Goal: Task Accomplishment & Management: Manage account settings

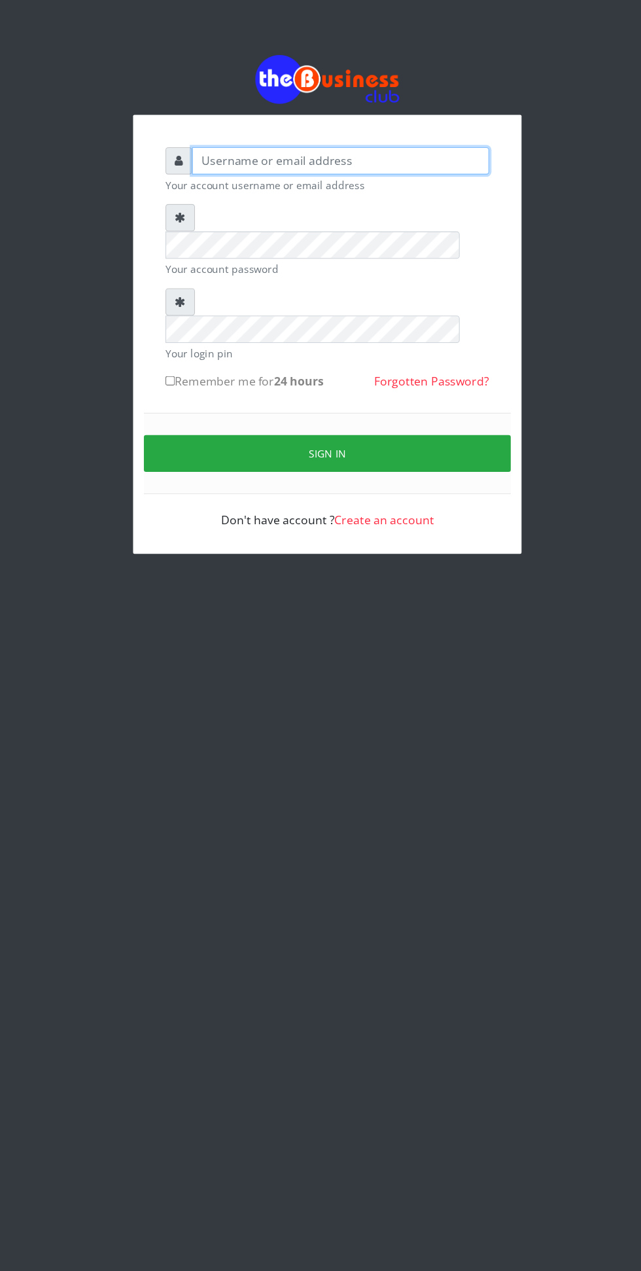
click at [431, 198] on input "text" at bounding box center [333, 197] width 270 height 25
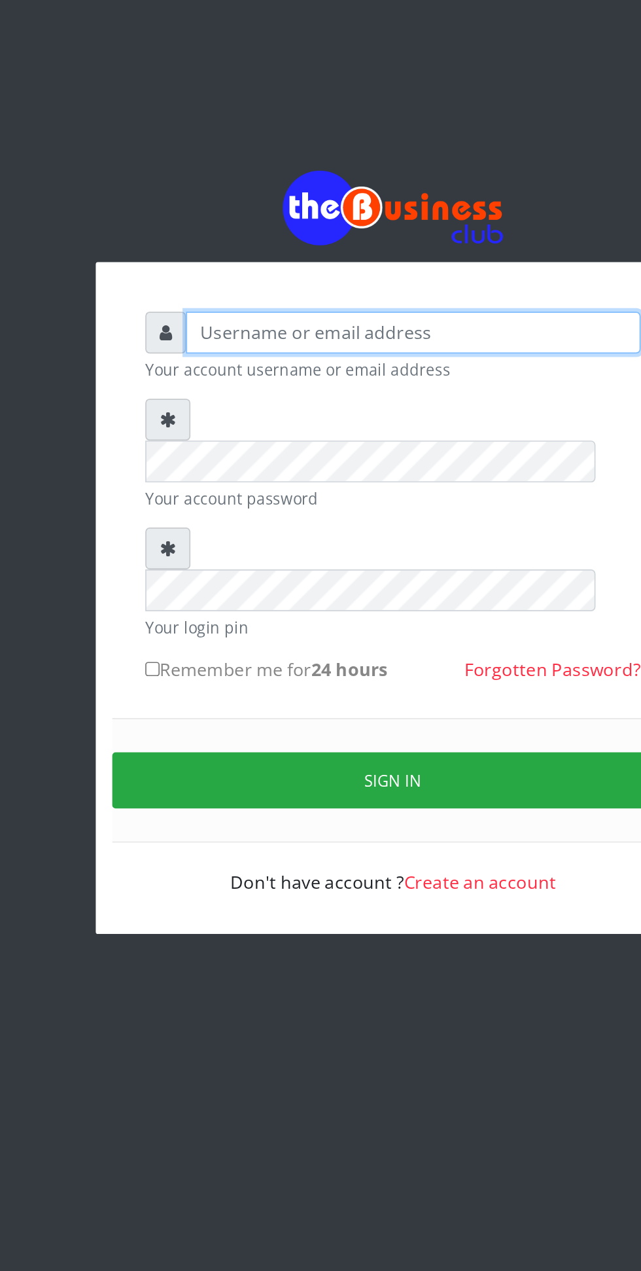
click at [398, 202] on input "text" at bounding box center [333, 197] width 270 height 25
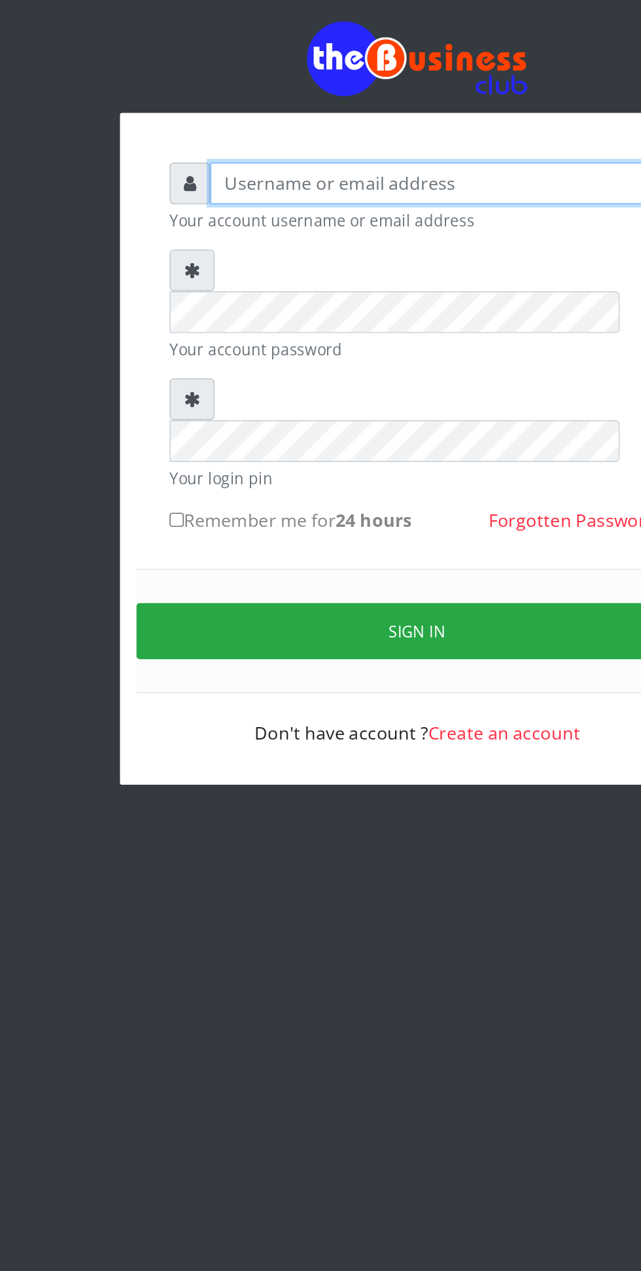
click at [389, 201] on input "text" at bounding box center [333, 197] width 270 height 25
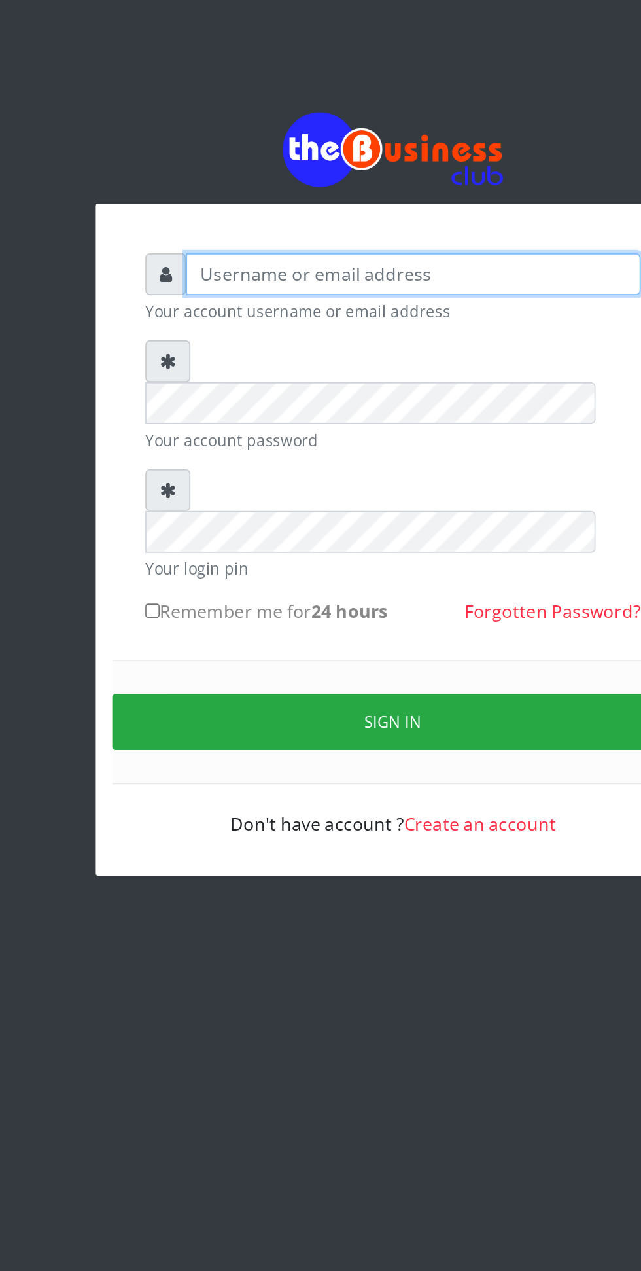
click at [418, 203] on input "text" at bounding box center [333, 197] width 270 height 25
type input "Isah"
type input "[EMAIL_ADDRESS][DOMAIN_NAME]"
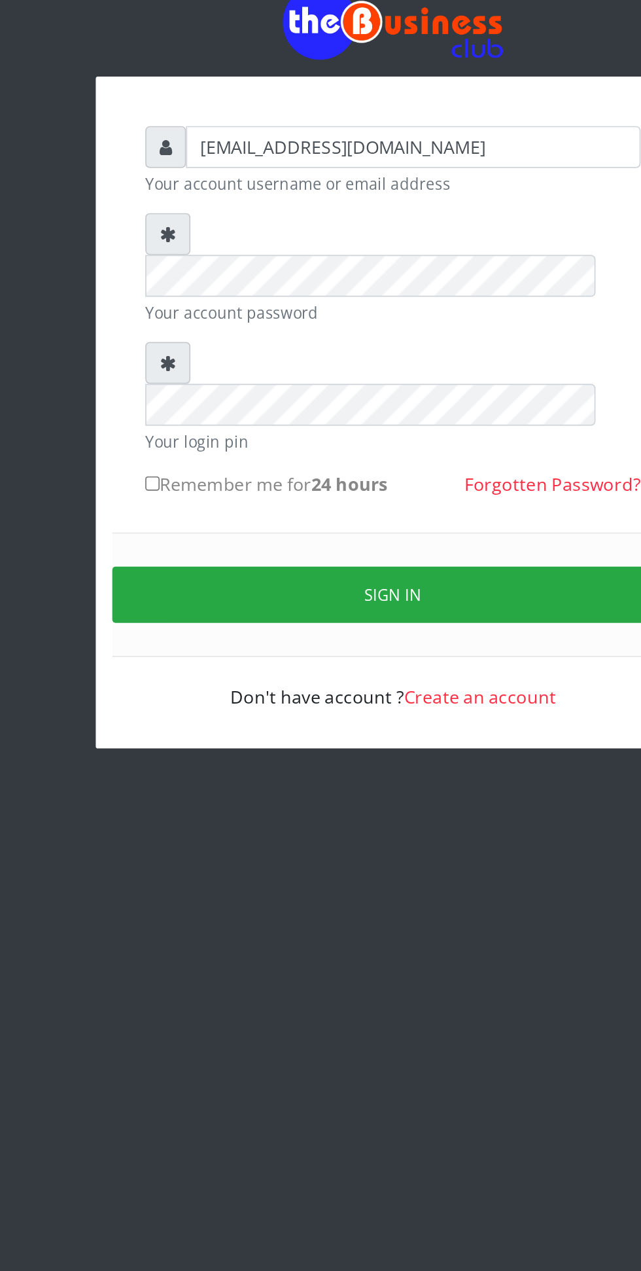
click at [180, 393] on input "Remember me for 24 hours" at bounding box center [177, 397] width 9 height 9
checkbox input "true"
click at [398, 447] on button "Sign in" at bounding box center [321, 463] width 334 height 33
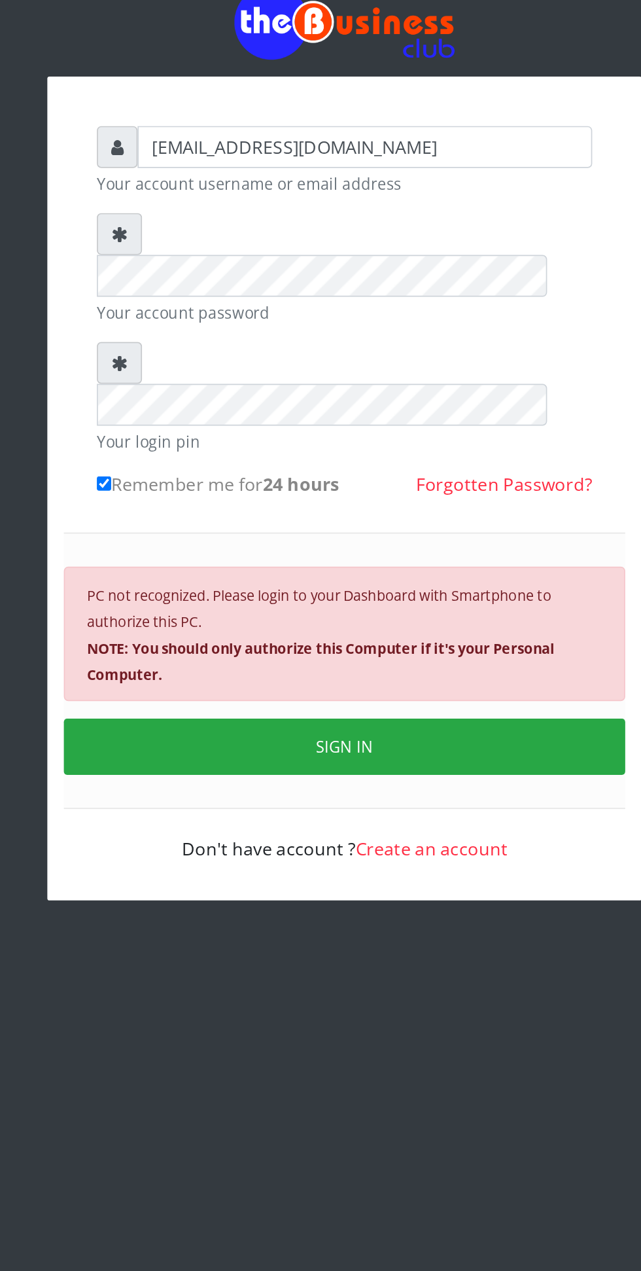
click at [372, 537] on button "SIGN IN" at bounding box center [321, 553] width 334 height 33
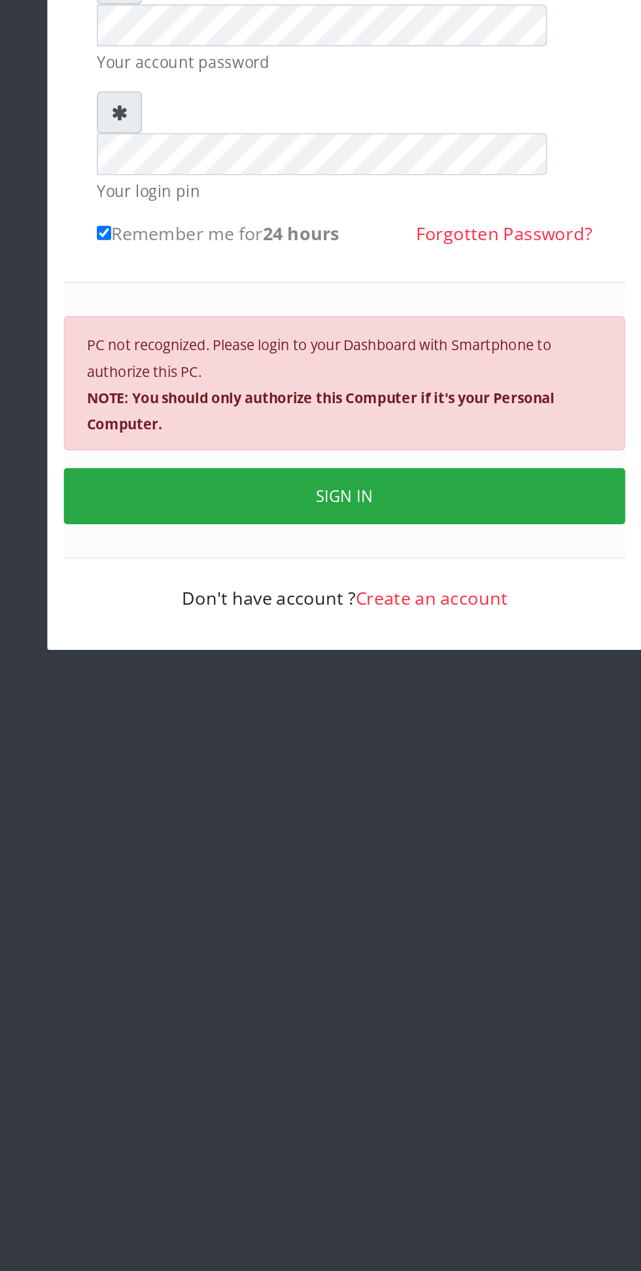
click at [433, 537] on button "SIGN IN" at bounding box center [321, 553] width 334 height 33
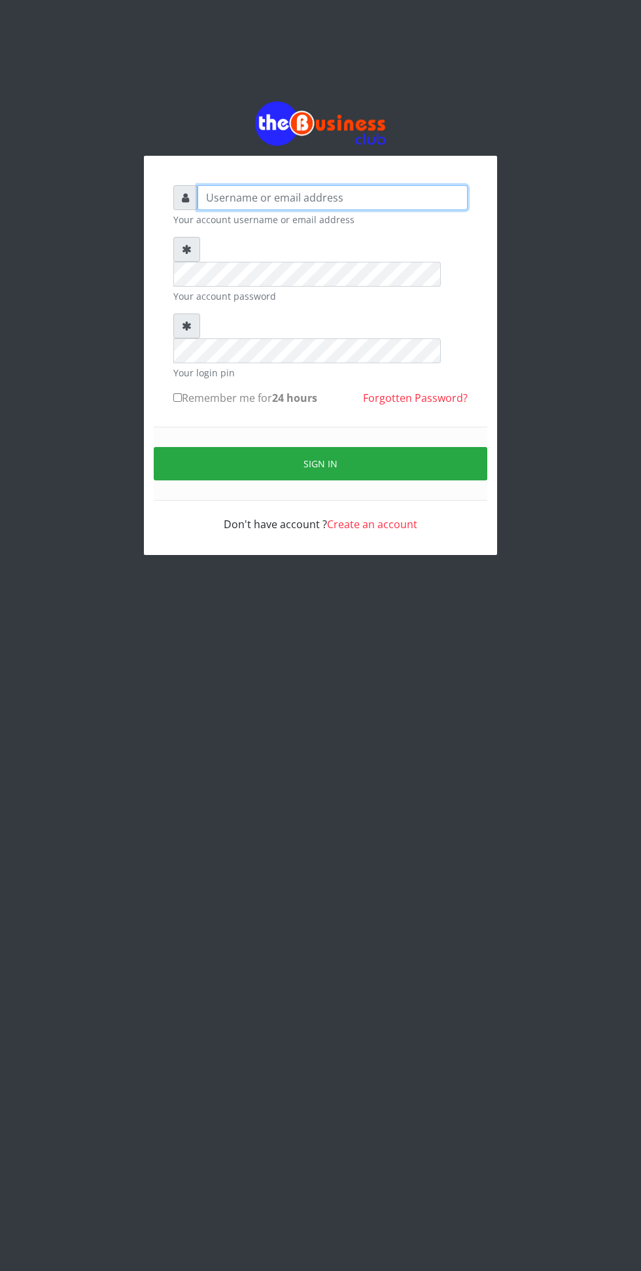
click at [446, 203] on input "text" at bounding box center [333, 197] width 270 height 25
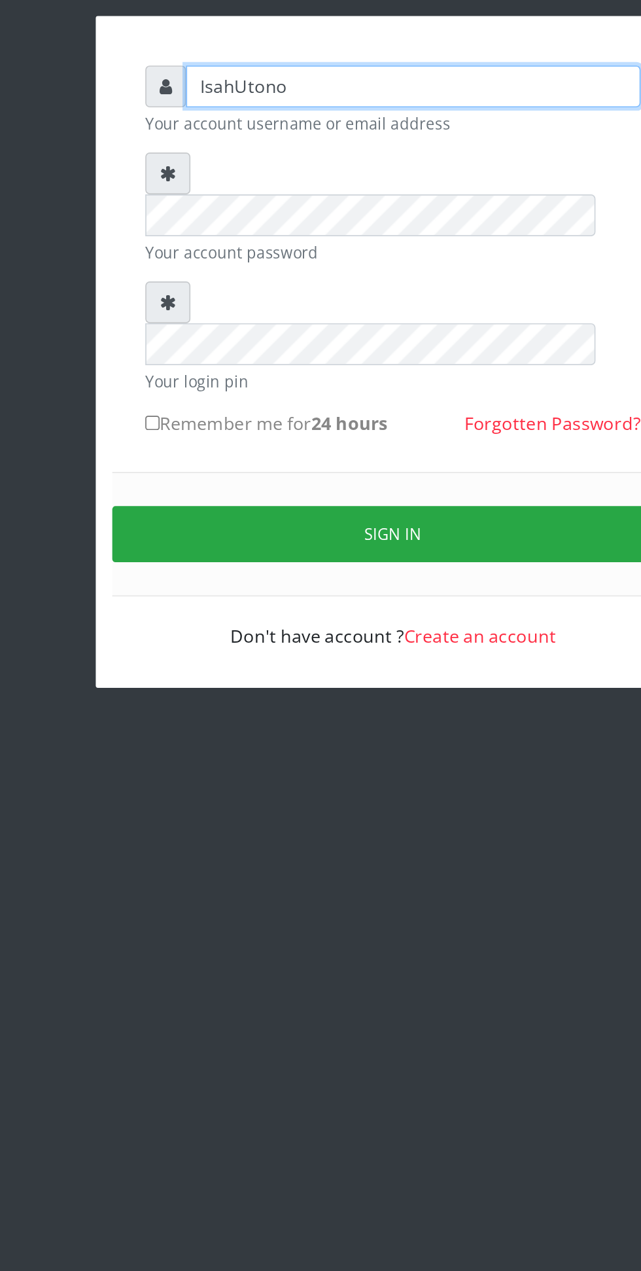
type input "IsahUtono"
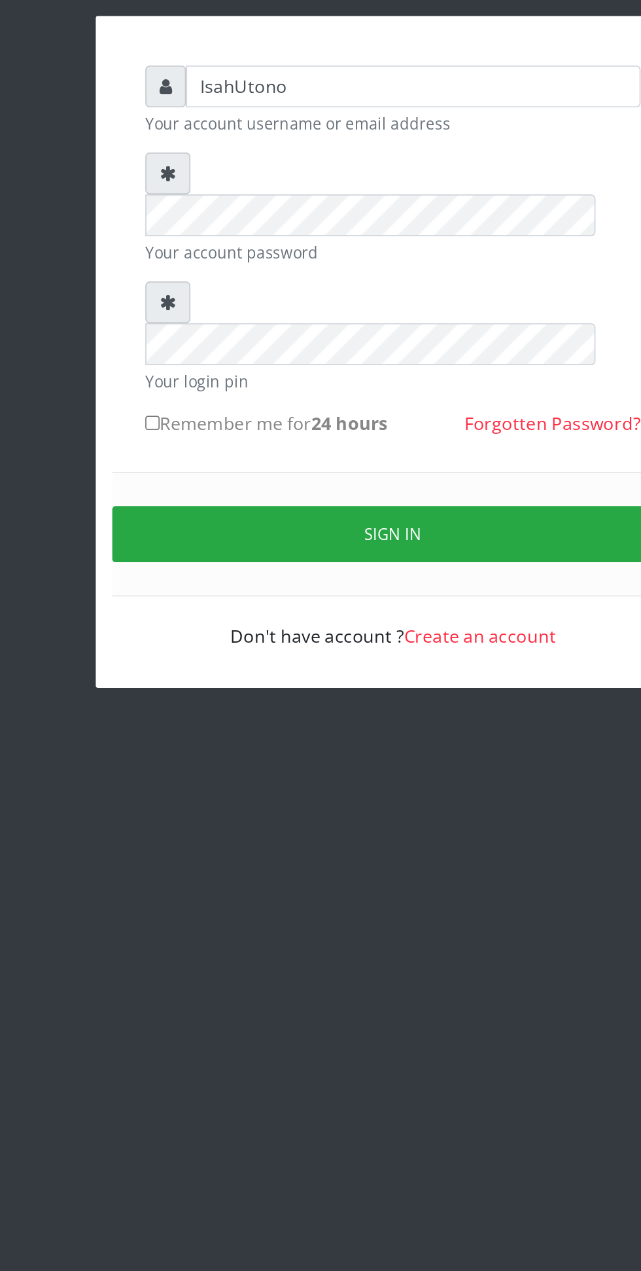
click at [427, 447] on button "Sign in" at bounding box center [321, 463] width 334 height 33
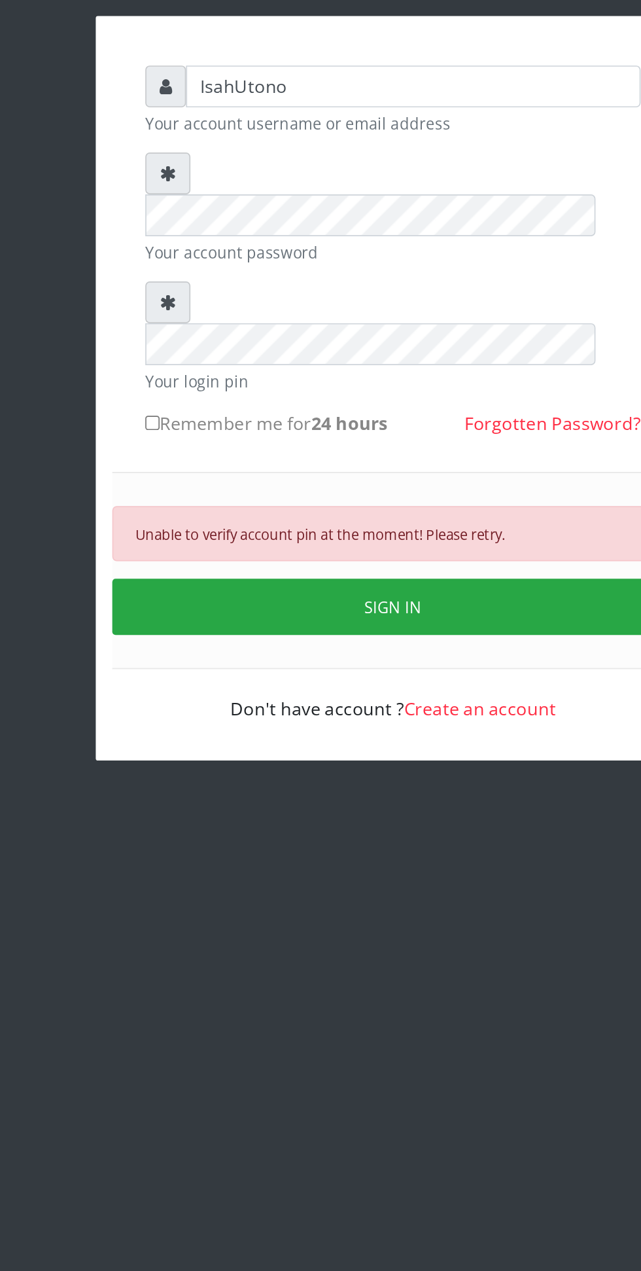
click at [181, 393] on input "Remember me for 24 hours" at bounding box center [177, 397] width 9 height 9
checkbox input "true"
click at [404, 490] on button "SIGN IN" at bounding box center [321, 506] width 334 height 33
